Goal: Information Seeking & Learning: Learn about a topic

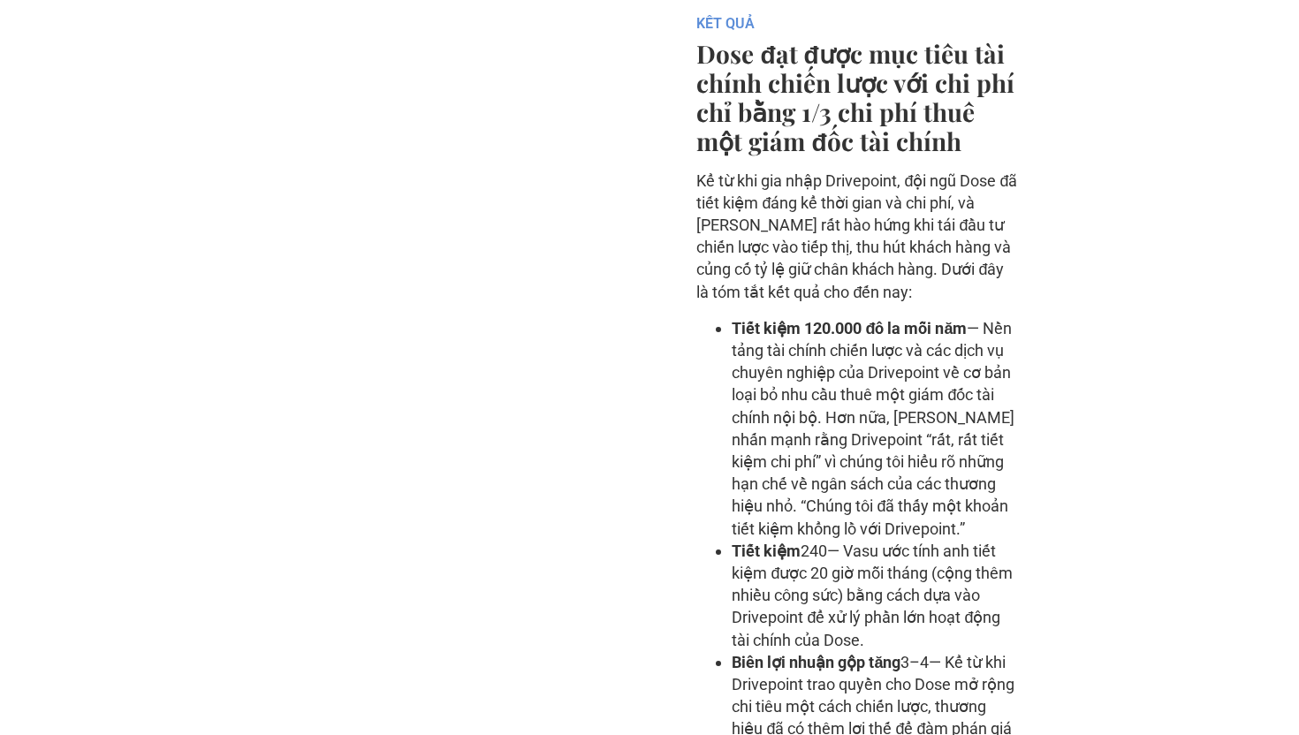
scroll to position [5322, 0]
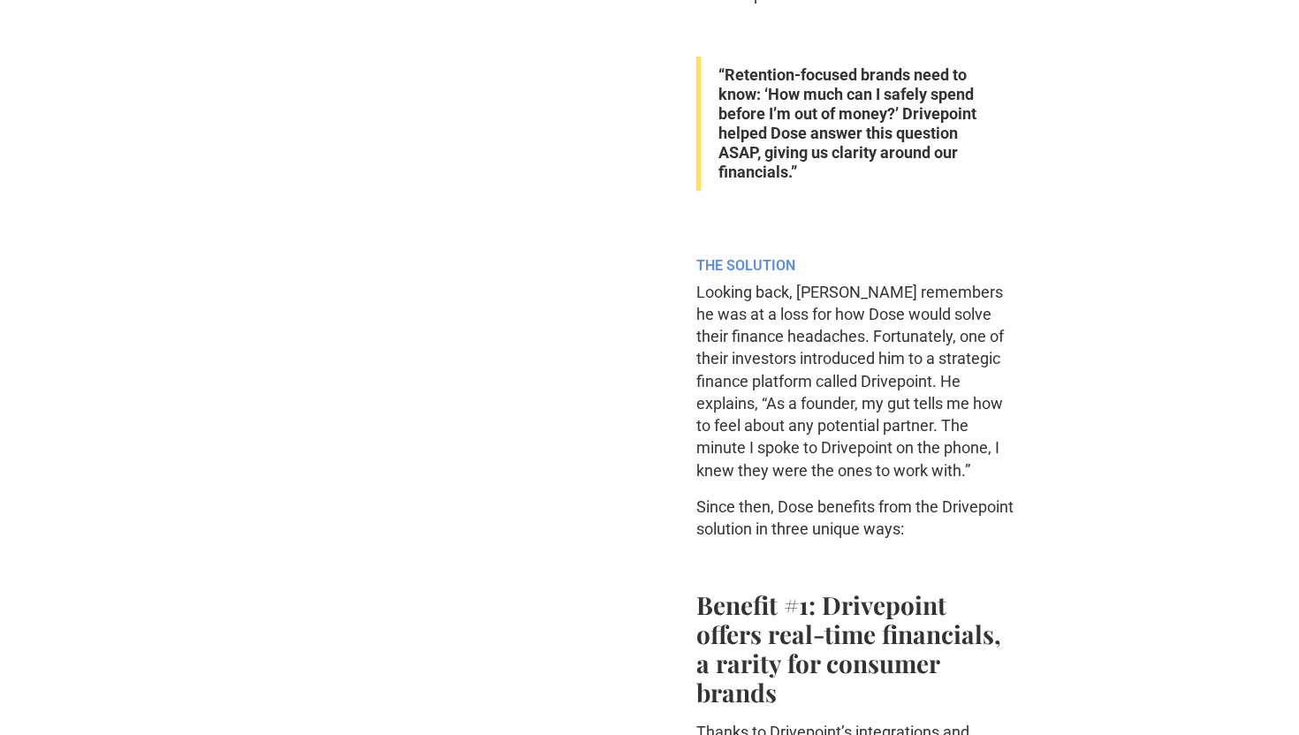
scroll to position [2085, 0]
